Goal: Navigation & Orientation: Find specific page/section

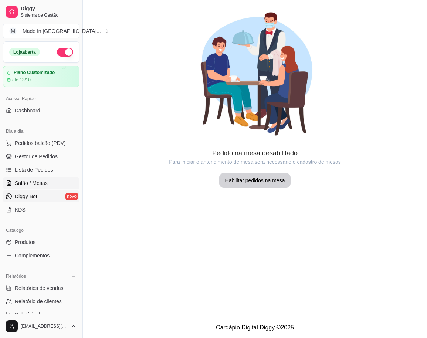
click at [19, 190] on link "Diggy Bot novo" at bounding box center [41, 196] width 77 height 12
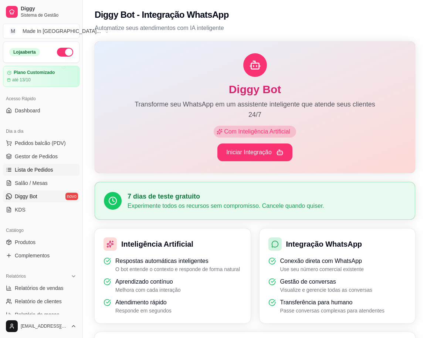
click at [38, 166] on link "Lista de Pedidos" at bounding box center [41, 170] width 77 height 12
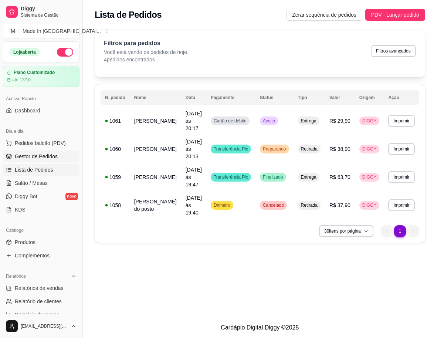
click at [44, 153] on span "Gestor de Pedidos" at bounding box center [36, 156] width 43 height 7
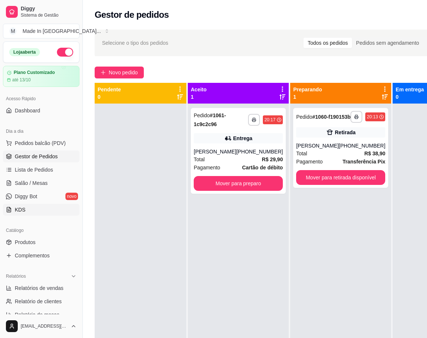
click at [34, 204] on link "KDS" at bounding box center [41, 210] width 77 height 12
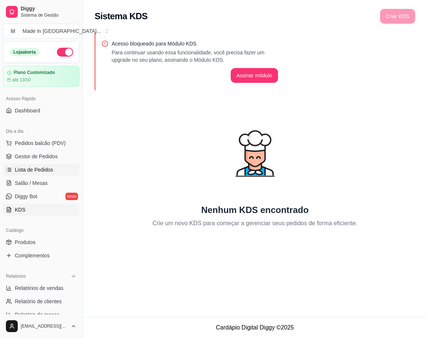
click at [43, 167] on span "Lista de Pedidos" at bounding box center [34, 169] width 38 height 7
